Goal: Check status: Check status

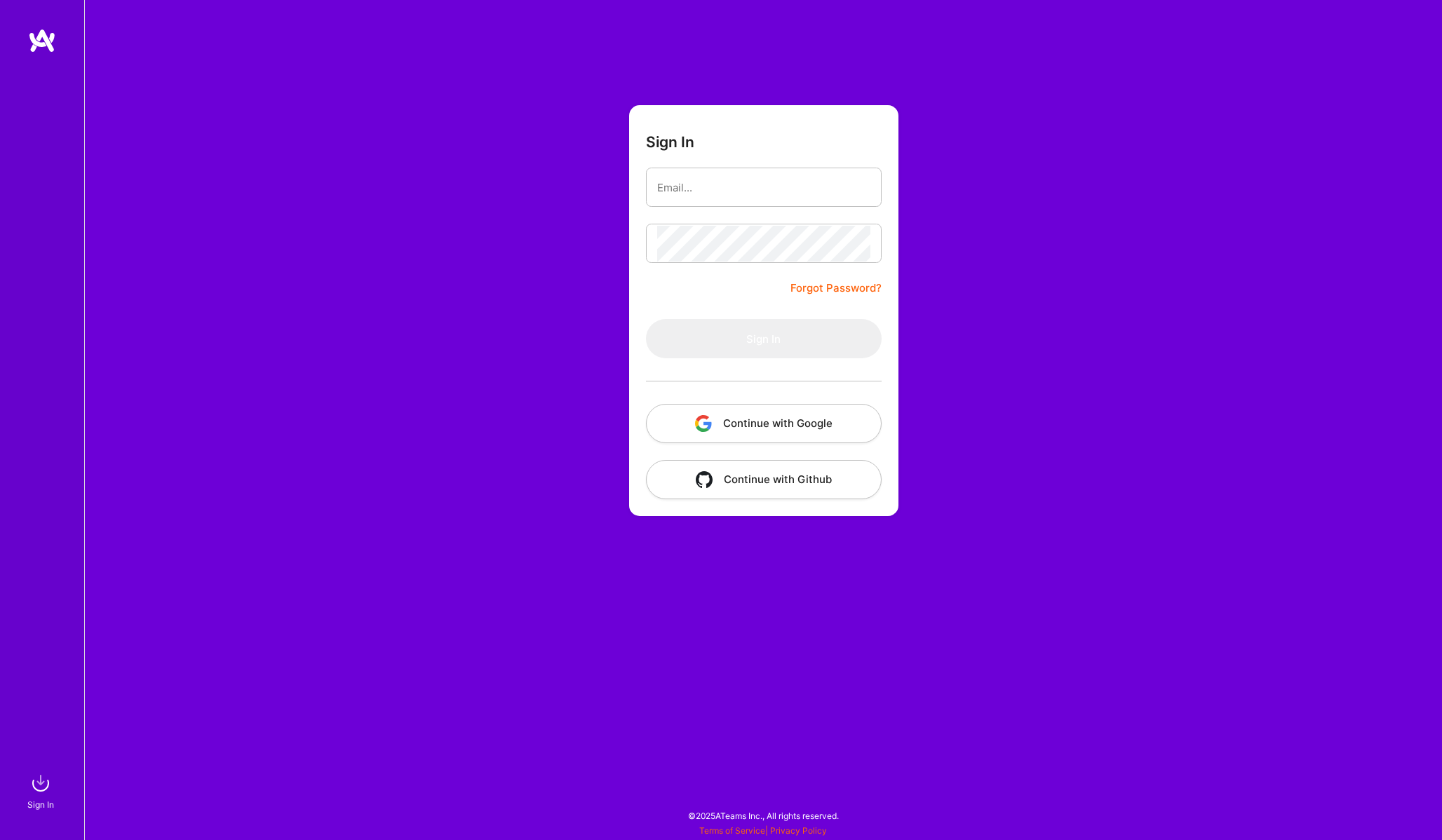
click at [727, 414] on button "Continue with Google" at bounding box center [764, 423] width 236 height 40
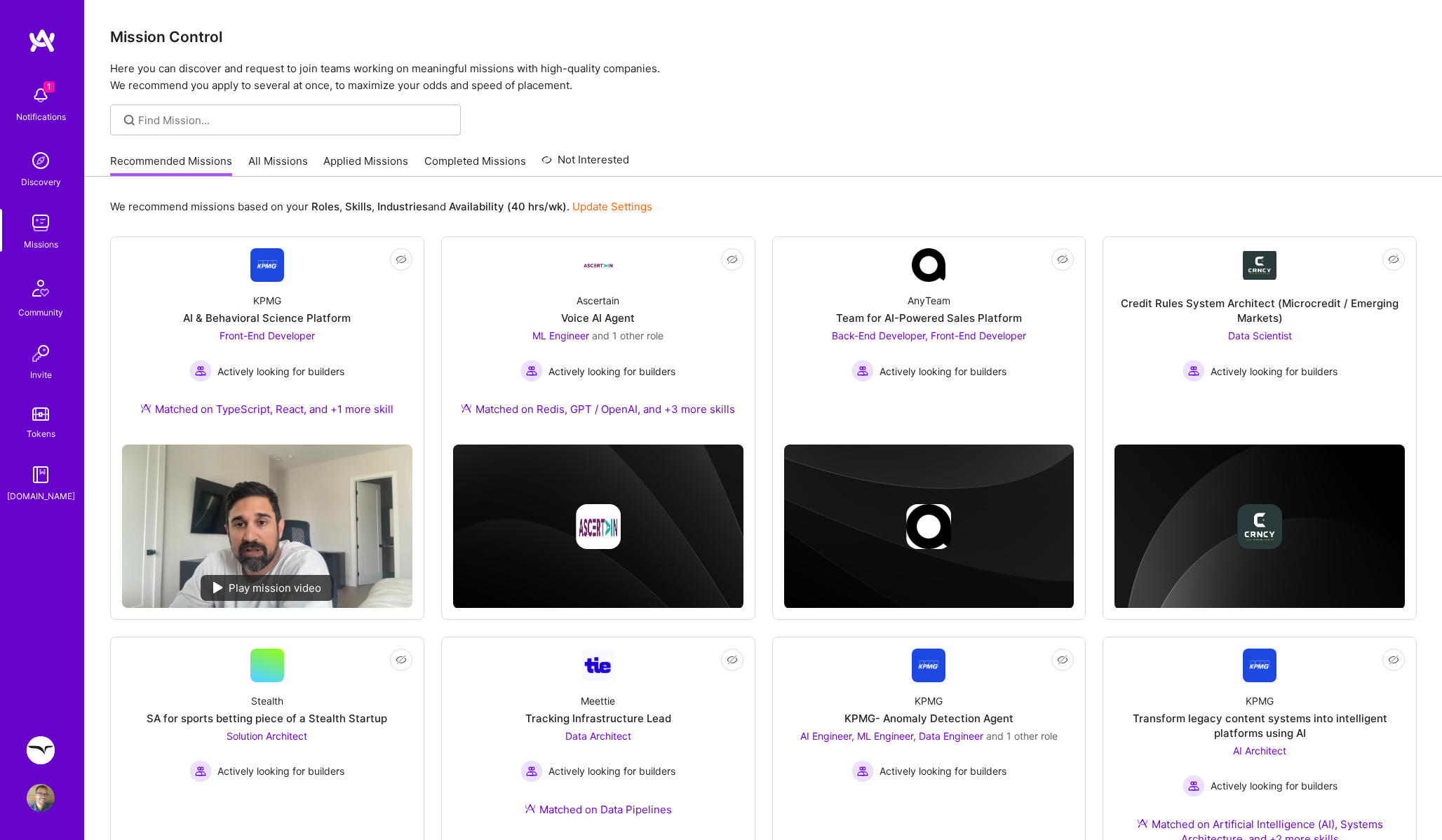
click at [51, 93] on img at bounding box center [40, 95] width 28 height 28
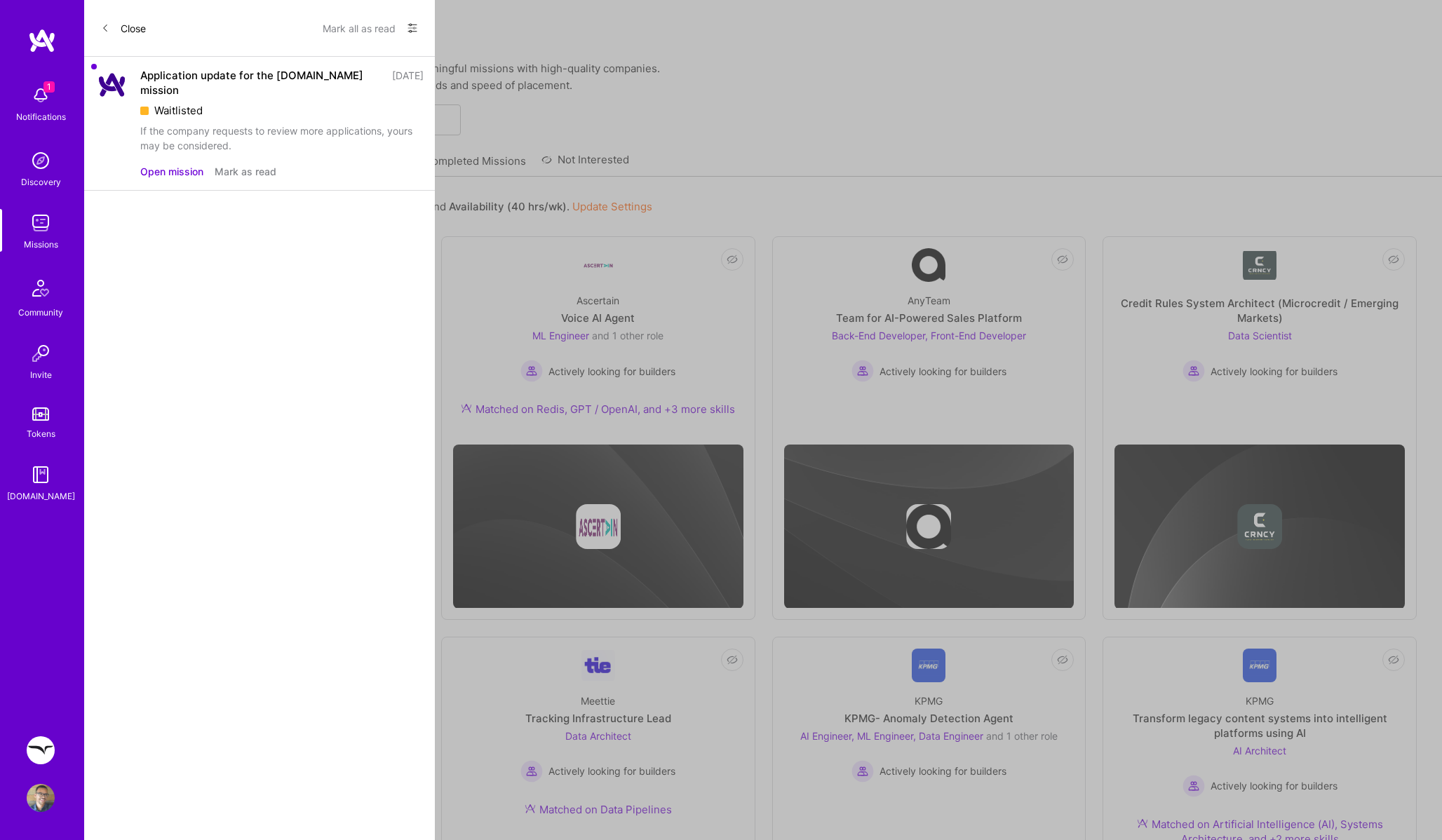
click at [123, 132] on div "Application update for the [DOMAIN_NAME] mission [DATE] Waitlisted If the compa…" at bounding box center [259, 124] width 350 height 134
click at [163, 164] on button "Open mission" at bounding box center [171, 171] width 63 height 14
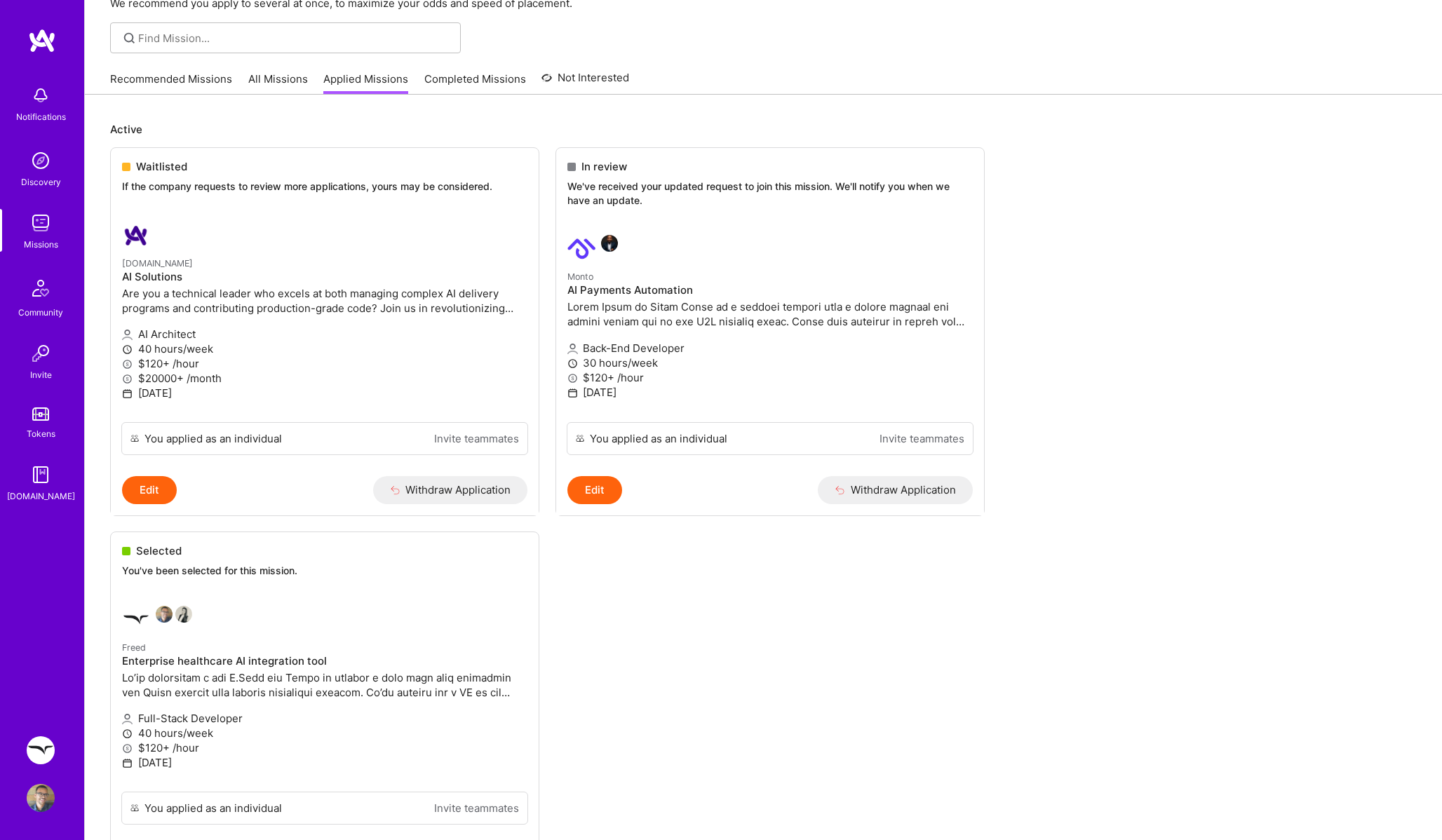
scroll to position [129, 0]
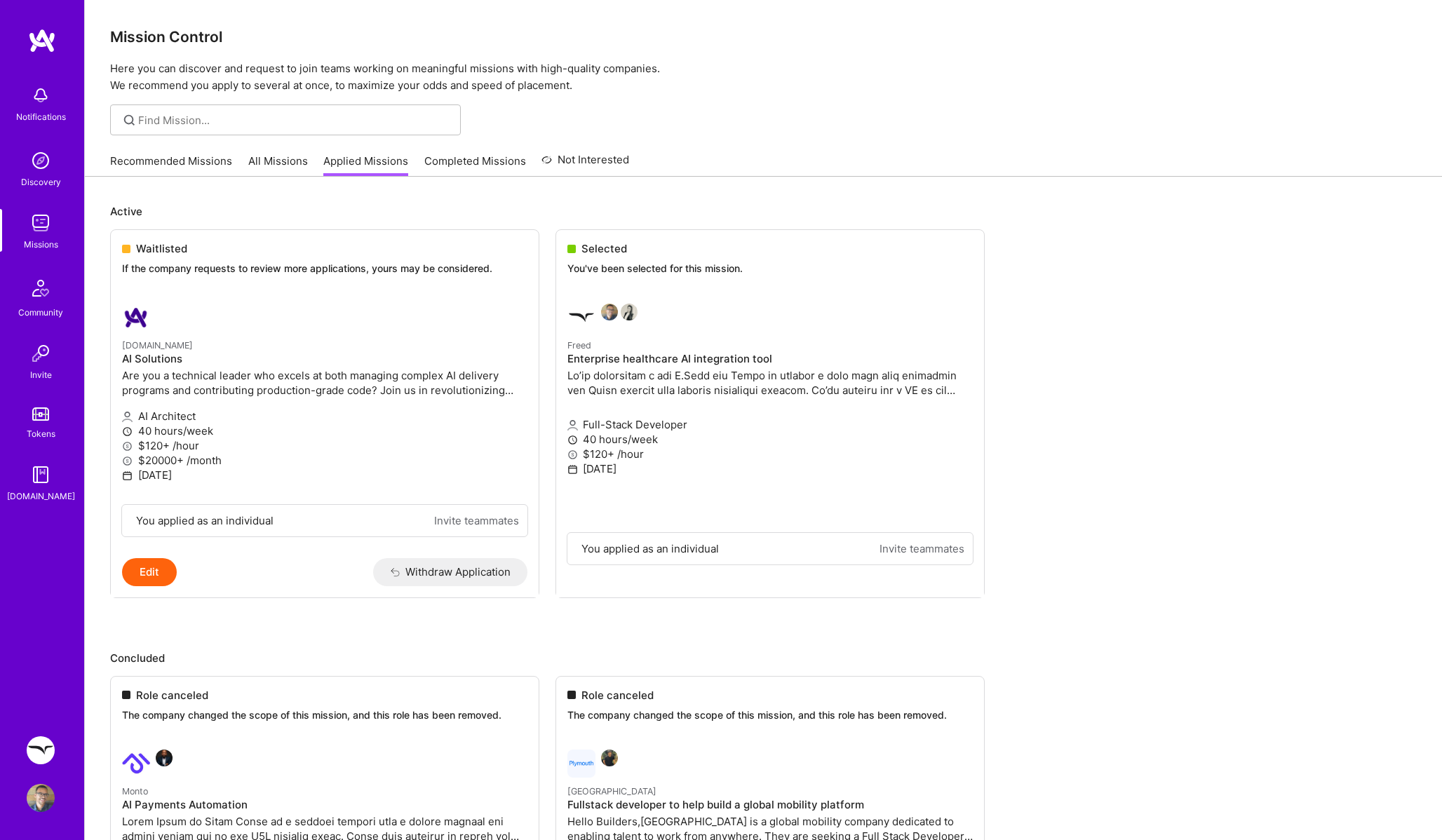
scroll to position [129, 0]
